Goal: Task Accomplishment & Management: Complete application form

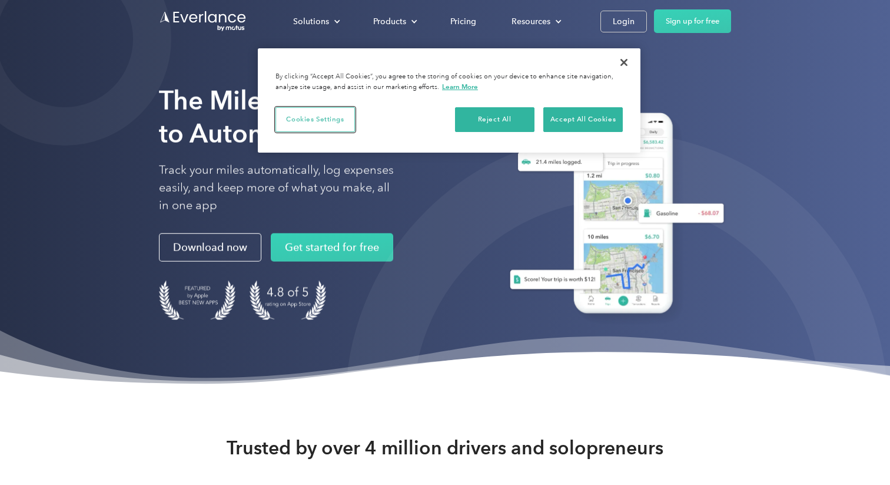
click at [296, 121] on button "Cookies Settings" at bounding box center [315, 119] width 79 height 25
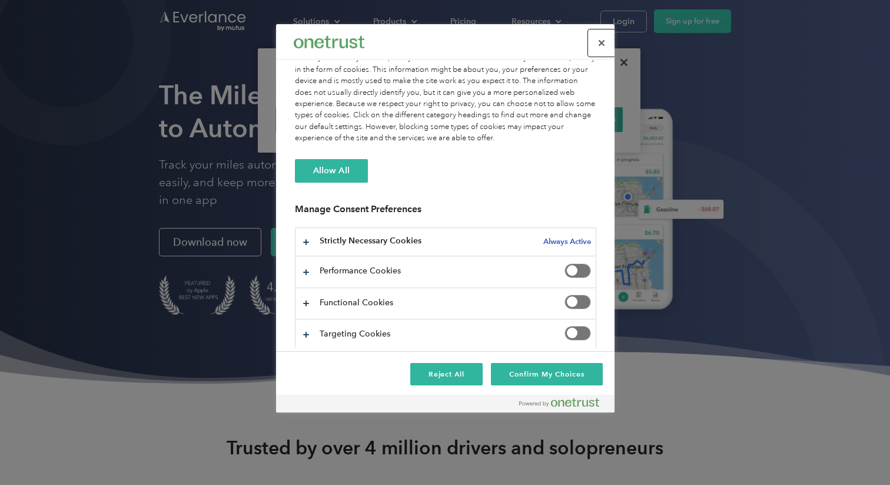
scroll to position [35, 0]
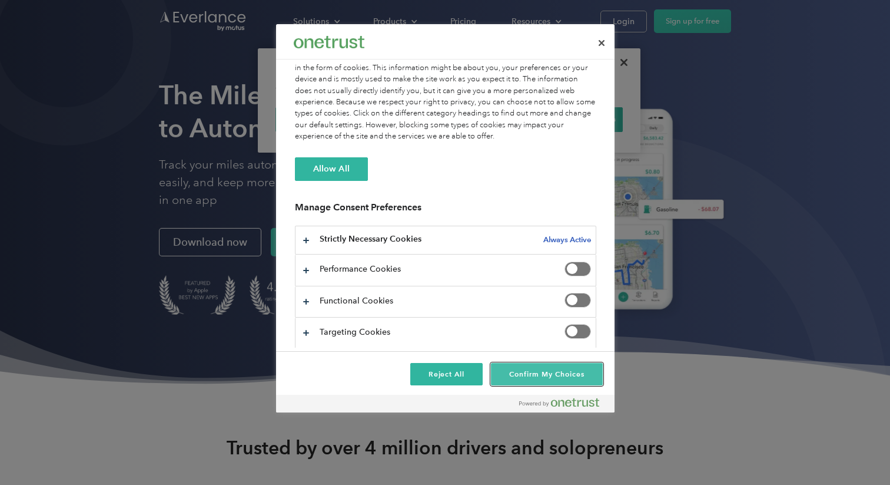
click at [508, 370] on button "Confirm My Choices" at bounding box center [546, 374] width 111 height 22
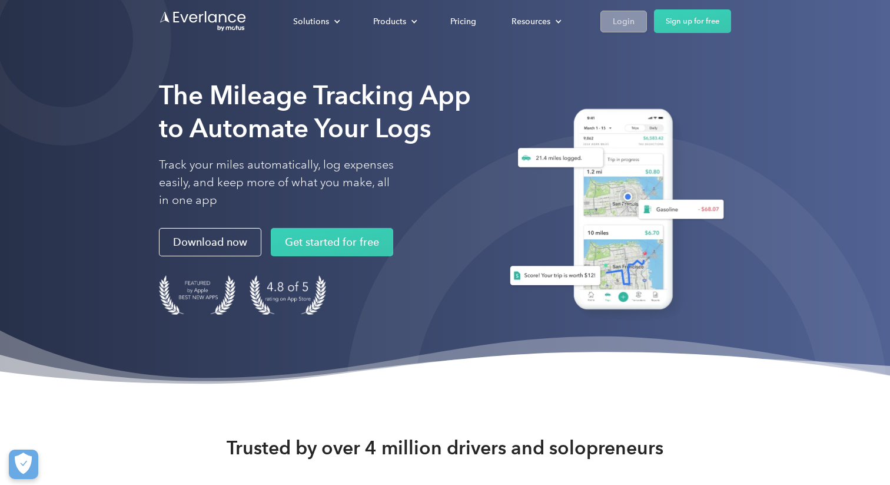
click at [638, 21] on link "Login" at bounding box center [624, 22] width 47 height 22
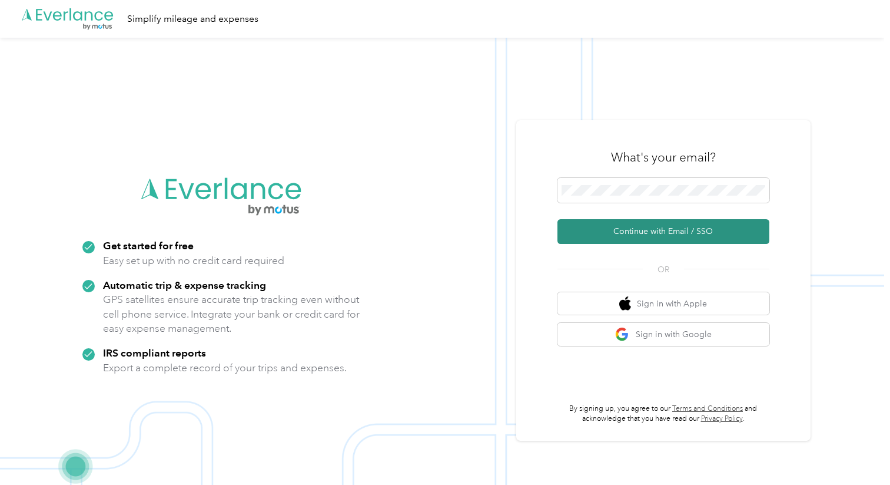
click at [630, 232] on button "Continue with Email / SSO" at bounding box center [664, 231] width 212 height 25
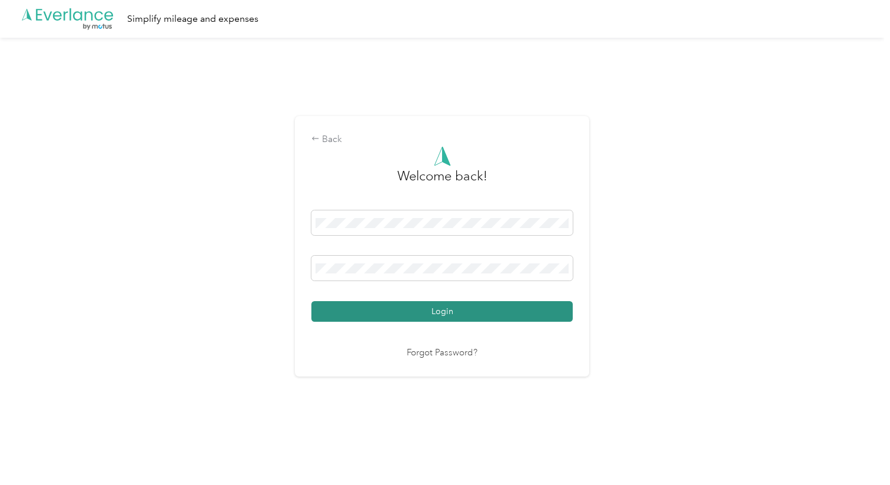
click at [495, 311] on button "Login" at bounding box center [441, 311] width 261 height 21
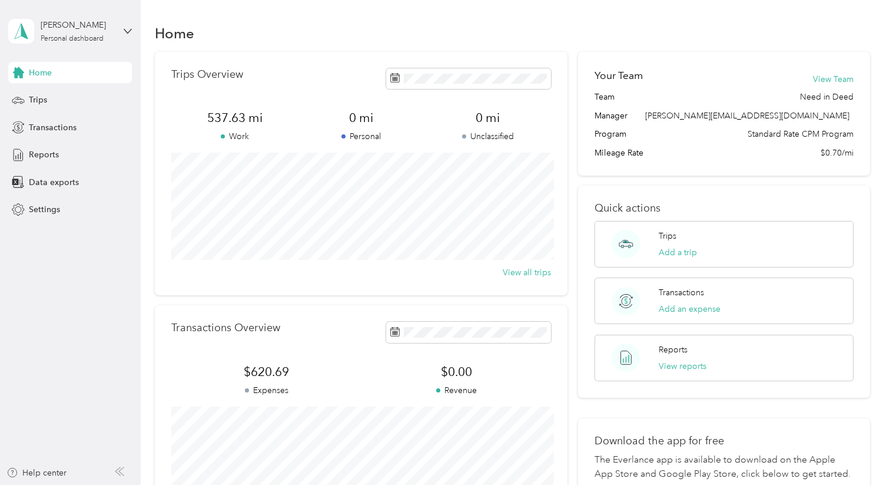
scroll to position [27, 0]
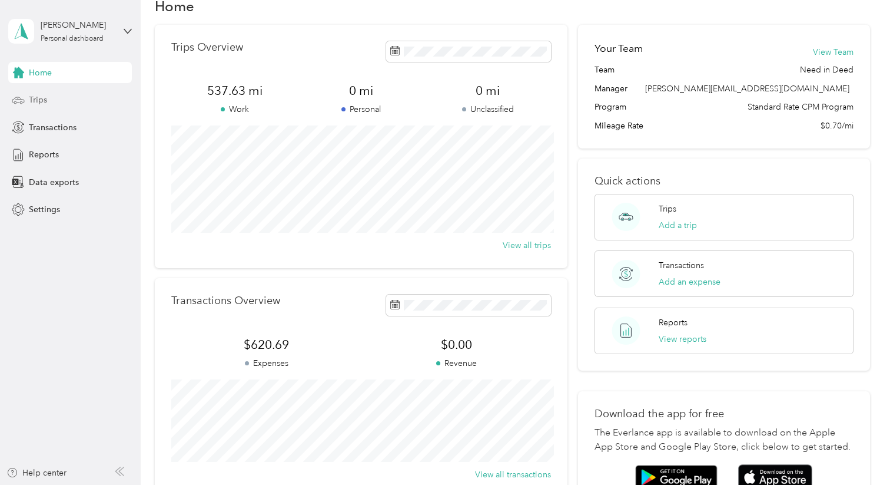
click at [43, 99] on span "Trips" at bounding box center [38, 100] width 18 height 12
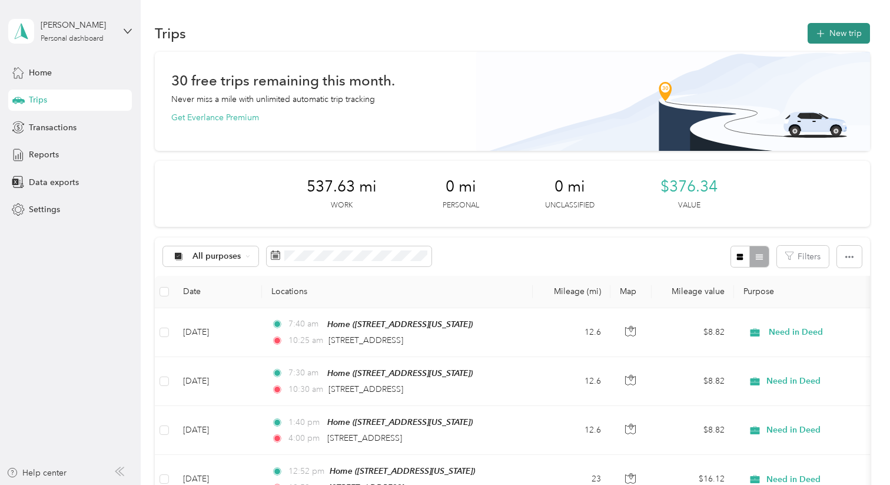
click at [850, 26] on button "New trip" at bounding box center [839, 33] width 62 height 21
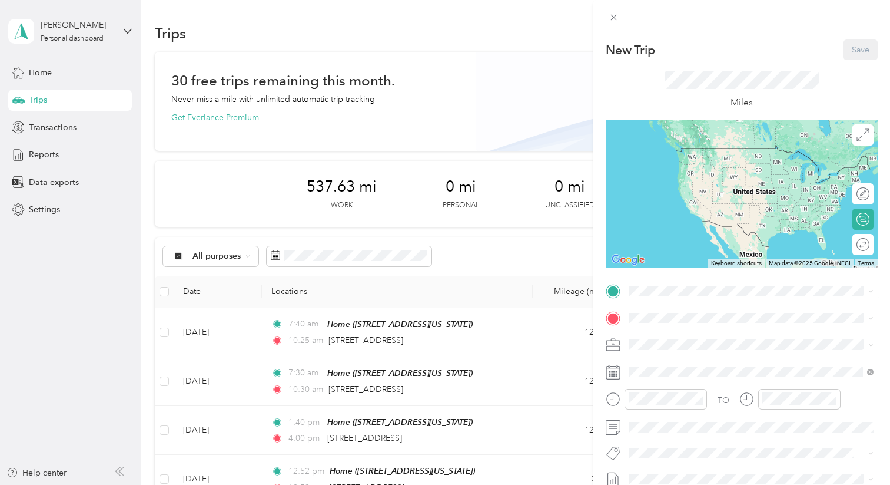
click at [698, 392] on span "134 West Mount Airy Avenue, Philadelphia, 19119, Philadelphia, Pennsylvania, Un…" at bounding box center [710, 387] width 118 height 10
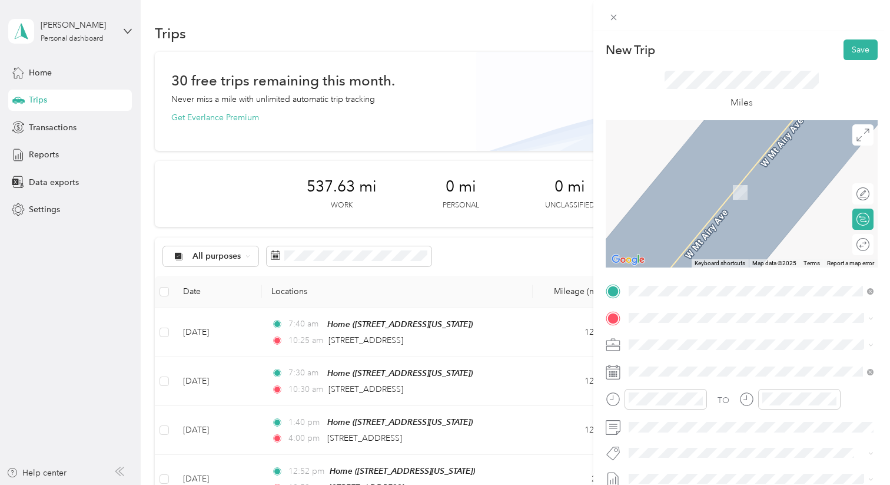
click at [679, 174] on span "55 North 22nd Street Philadelphia, Pennsylvania 19103, United States" at bounding box center [710, 168] width 118 height 11
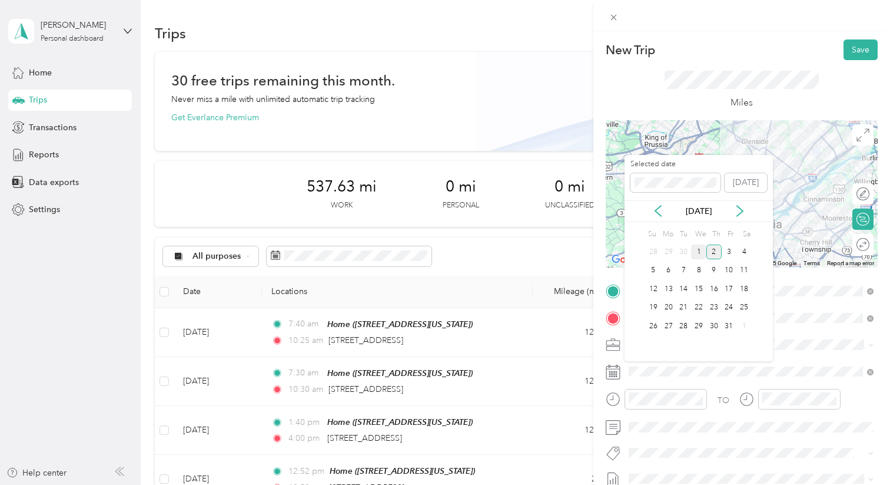
click at [698, 253] on div "1" at bounding box center [698, 251] width 15 height 15
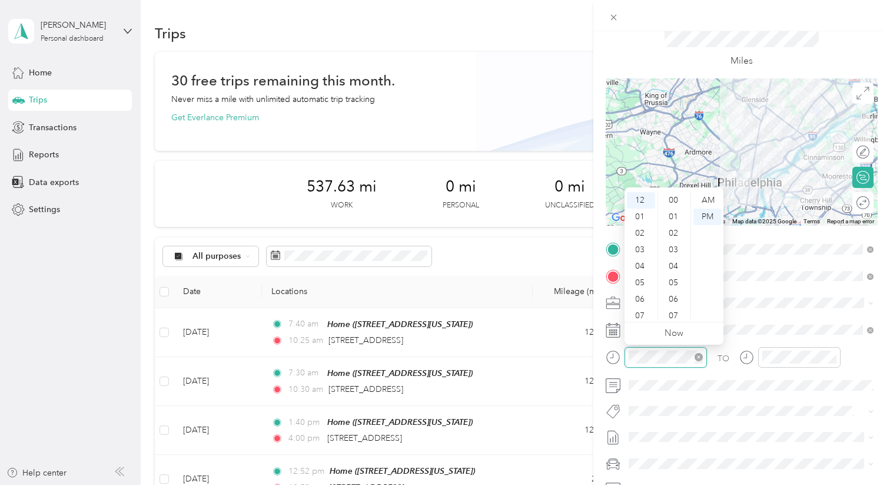
scroll to position [165, 0]
click at [674, 277] on div "30" at bounding box center [675, 280] width 28 height 16
click at [767, 309] on span at bounding box center [751, 302] width 253 height 19
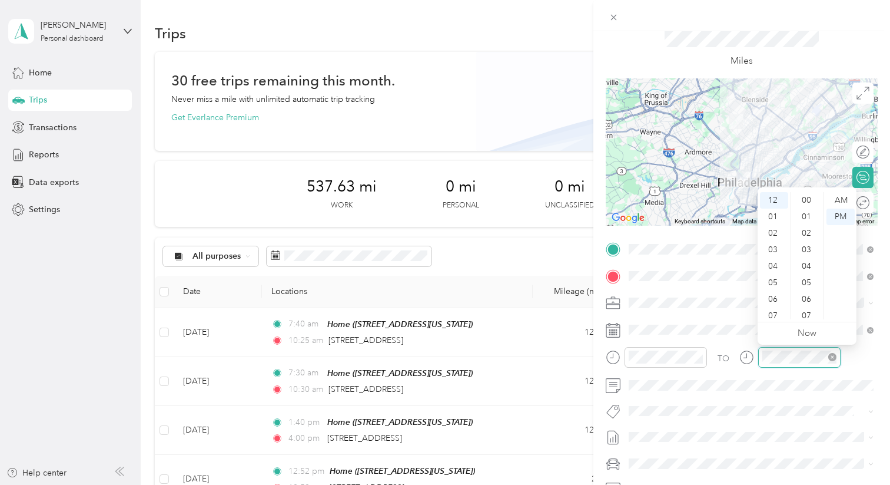
scroll to position [165, 0]
click at [780, 251] on div "03" at bounding box center [774, 249] width 28 height 16
click at [837, 218] on div "PM" at bounding box center [841, 216] width 28 height 16
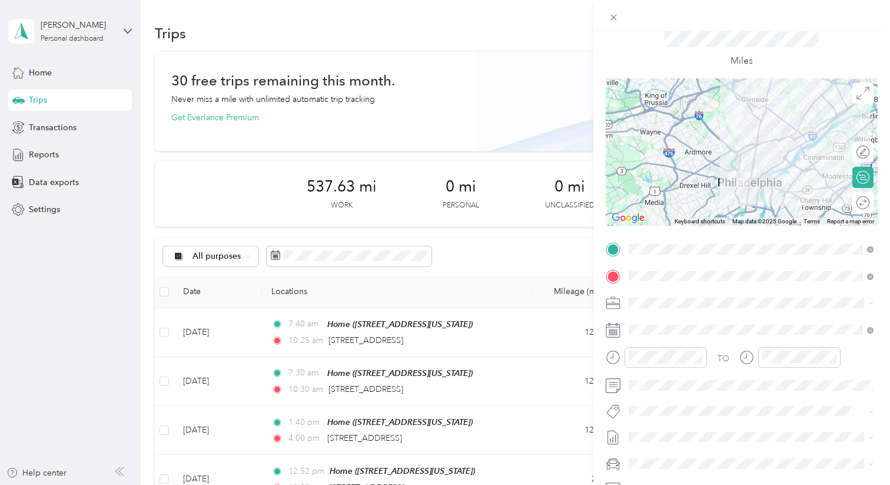
click at [737, 313] on div "TO Add photo" at bounding box center [742, 382] width 272 height 284
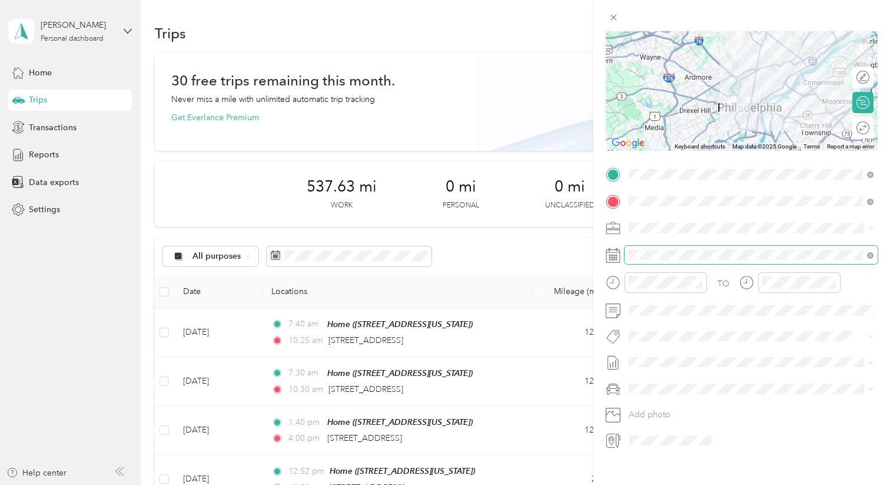
scroll to position [124, 0]
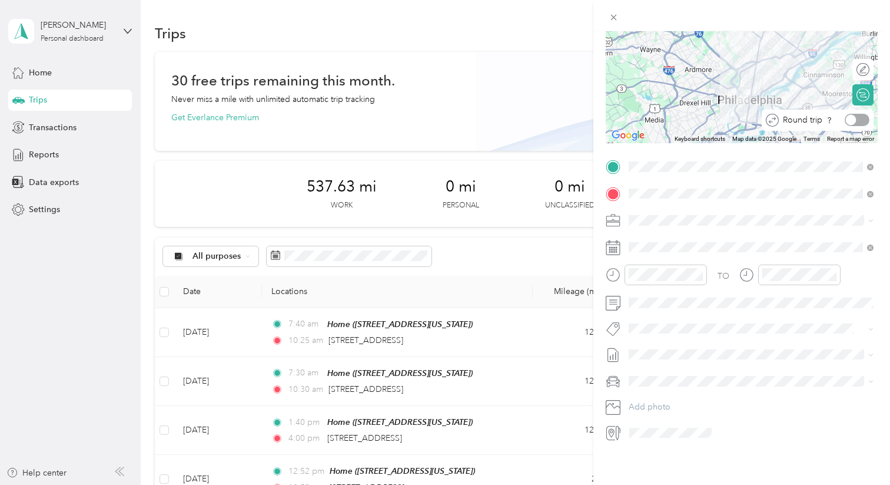
click at [867, 118] on div at bounding box center [857, 120] width 25 height 12
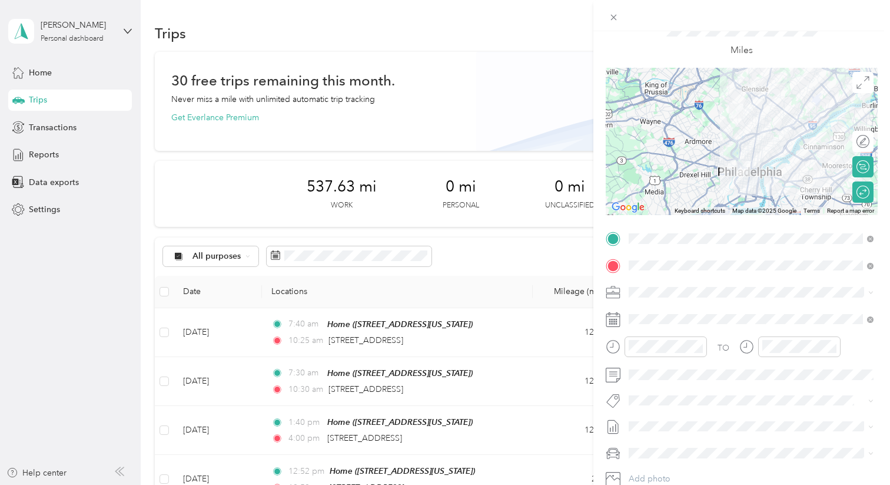
scroll to position [0, 0]
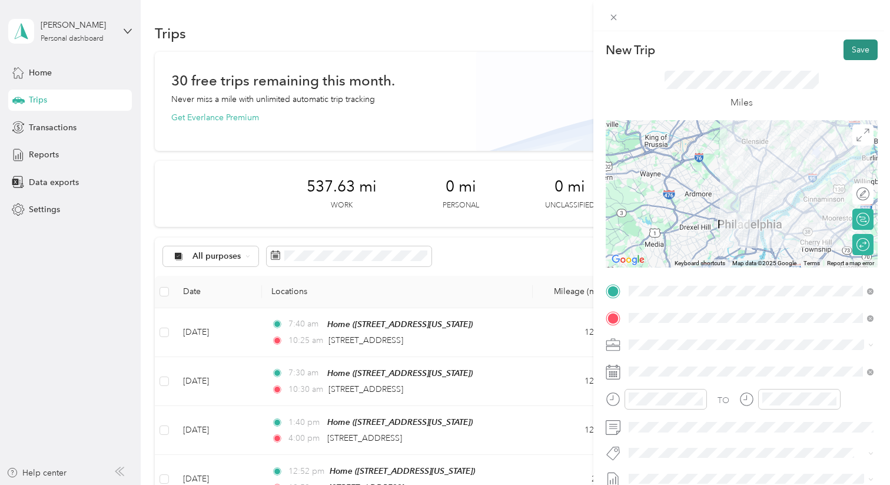
click at [857, 48] on button "Save" at bounding box center [861, 49] width 34 height 21
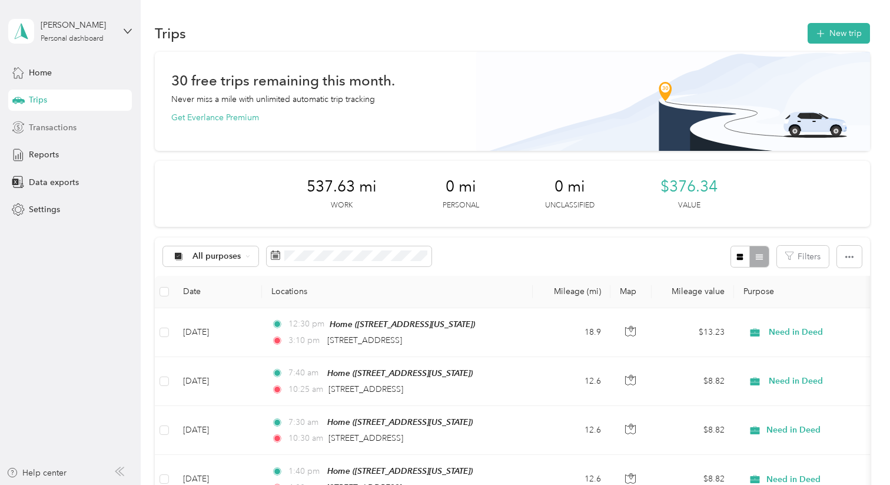
click at [67, 127] on span "Transactions" at bounding box center [53, 127] width 48 height 12
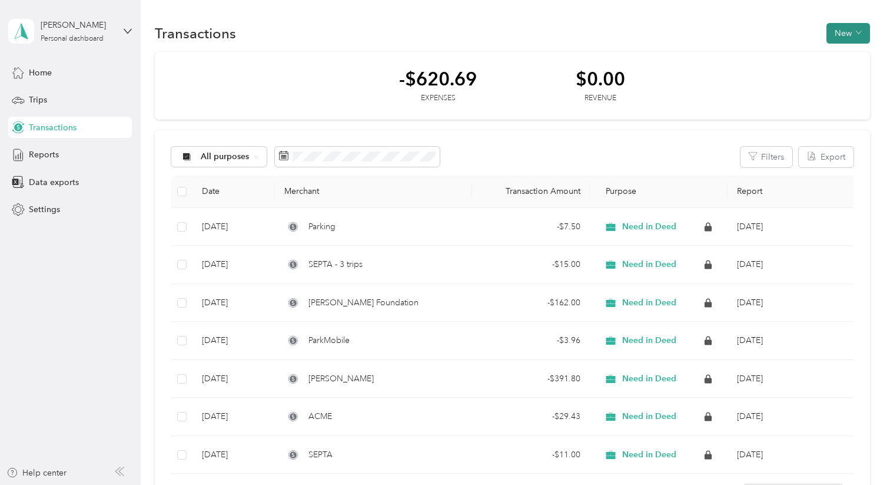
click at [850, 33] on button "New" at bounding box center [849, 33] width 44 height 21
click at [844, 52] on span "Expense" at bounding box center [852, 55] width 32 height 12
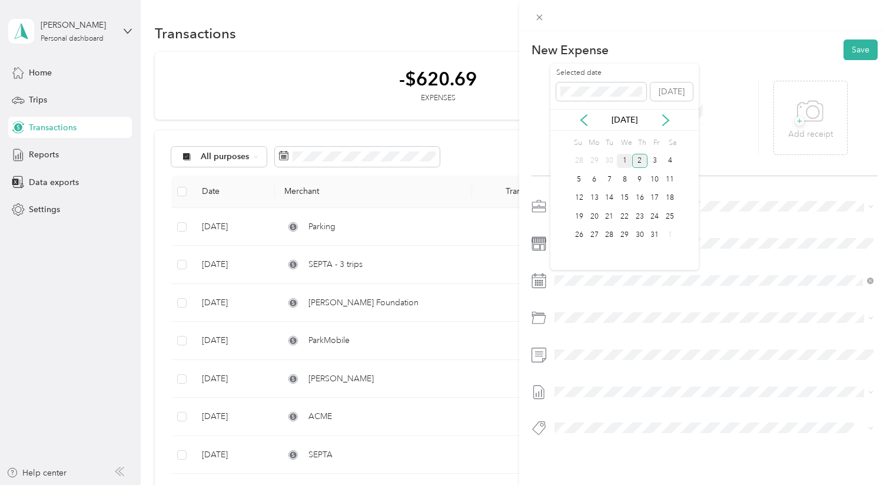
click at [625, 160] on div "1" at bounding box center [624, 161] width 15 height 15
click at [807, 122] on icon at bounding box center [810, 111] width 26 height 32
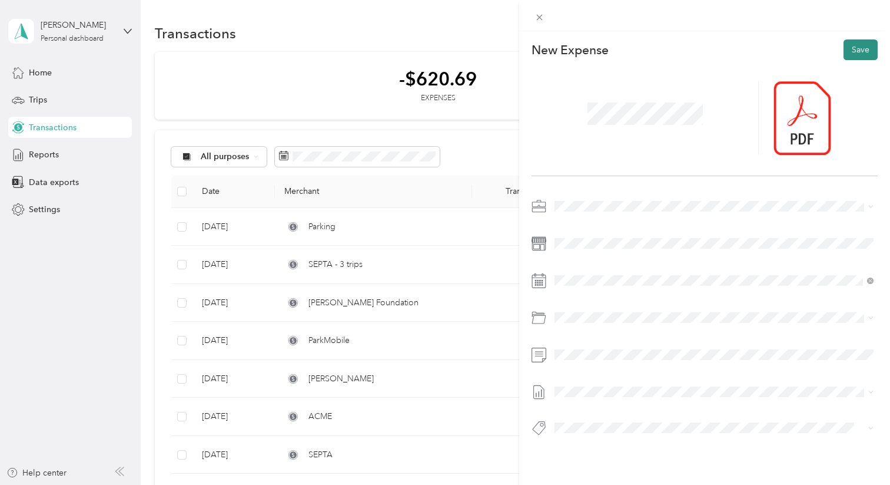
click at [859, 53] on button "Save" at bounding box center [861, 49] width 34 height 21
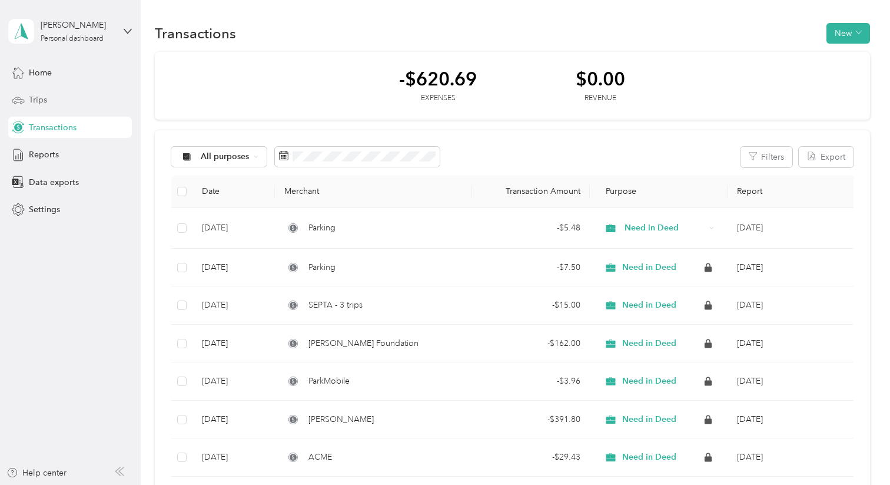
click at [44, 100] on span "Trips" at bounding box center [38, 100] width 18 height 12
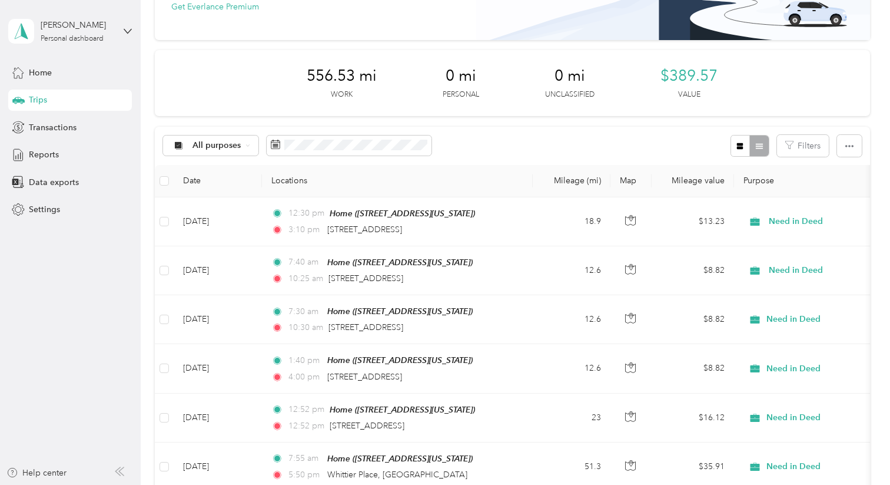
scroll to position [131, 0]
